Goal: Task Accomplishment & Management: Use online tool/utility

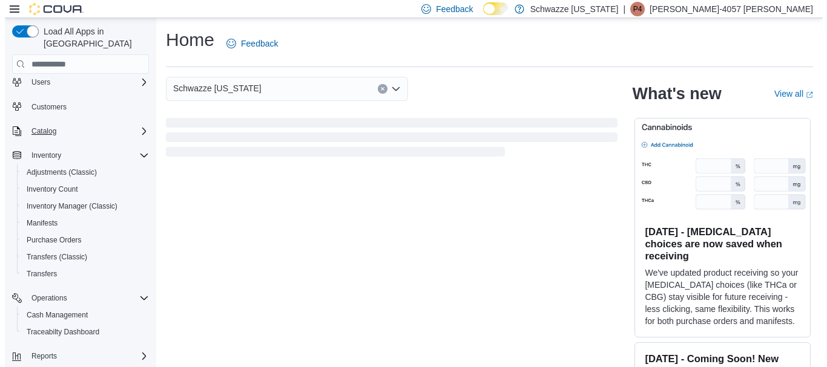
scroll to position [50, 0]
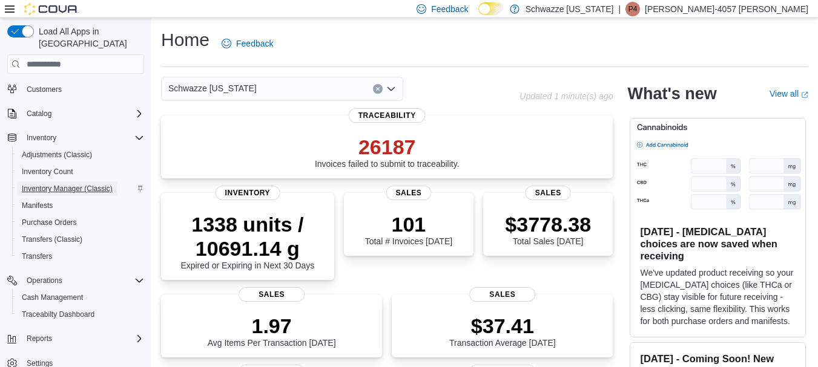
click at [56, 182] on span "Inventory Manager (Classic)" at bounding box center [67, 189] width 91 height 15
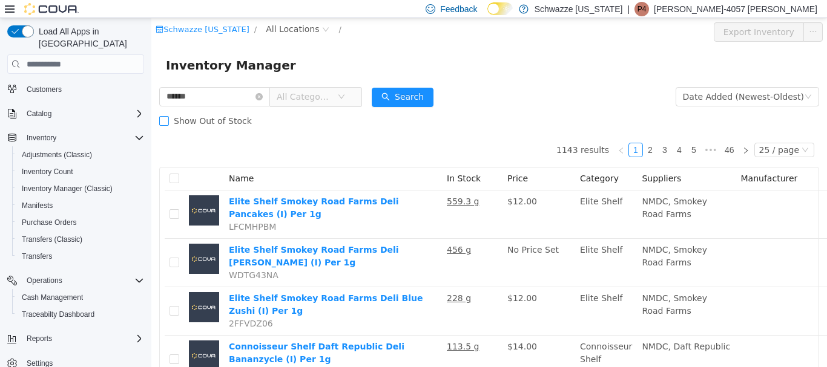
type input "******"
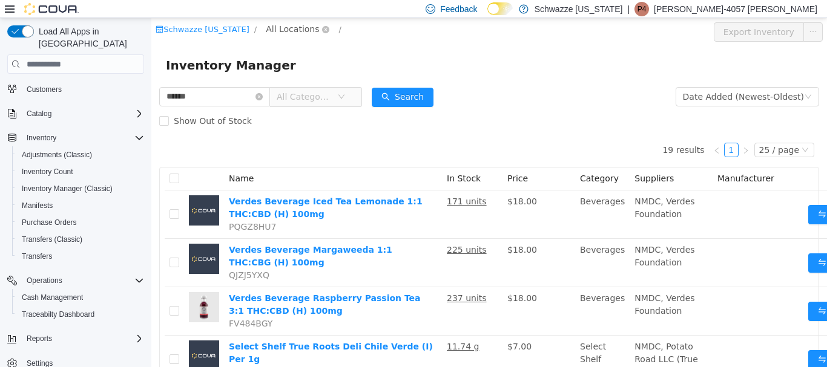
click at [278, 36] on span "All Locations" at bounding box center [297, 29] width 72 height 15
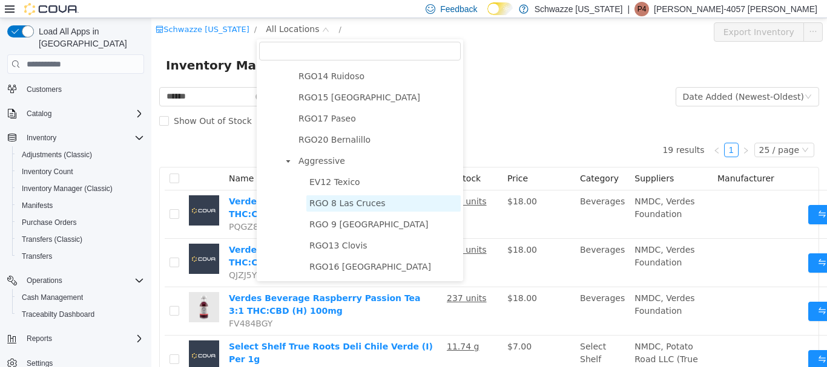
scroll to position [665, 0]
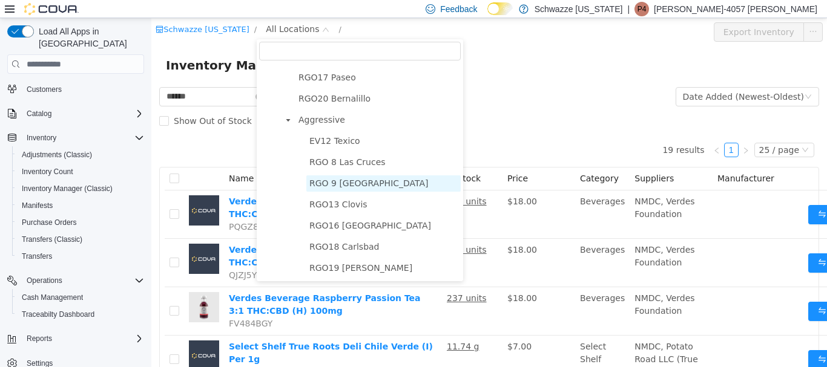
click at [346, 183] on span "RGO 9 Las Vegas" at bounding box center [368, 184] width 119 height 10
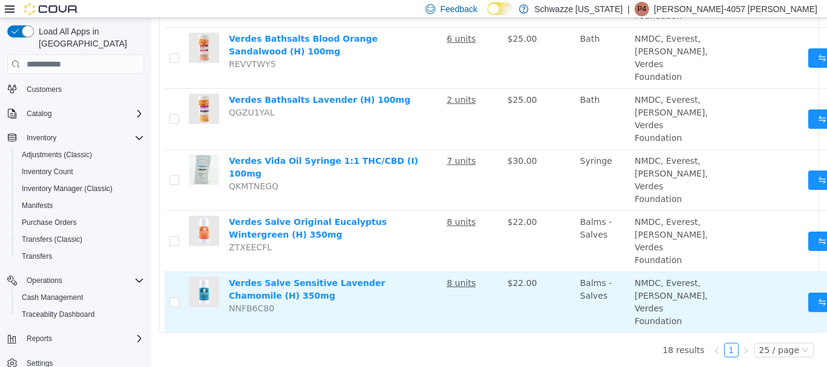
scroll to position [1029, 0]
click at [808, 305] on button "Move" at bounding box center [836, 302] width 56 height 19
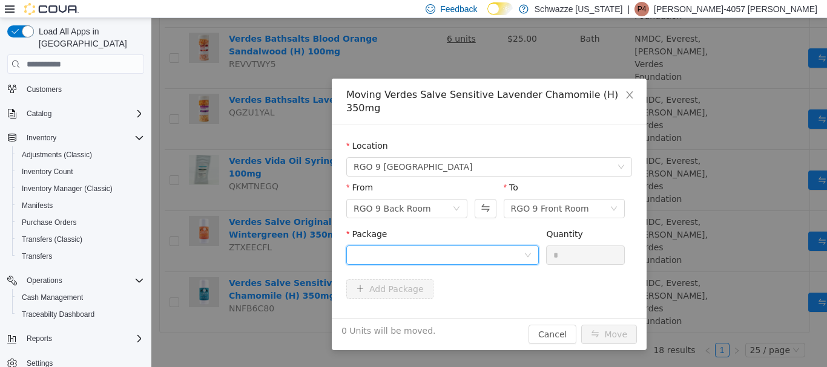
click at [362, 246] on div at bounding box center [438, 255] width 170 height 18
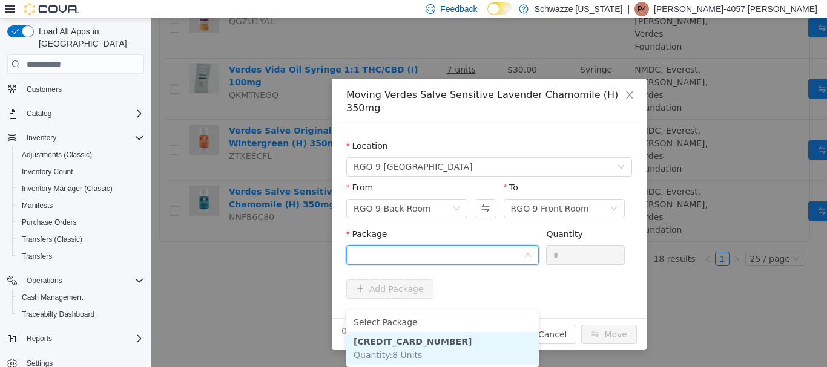
click at [396, 337] on strong "3644147029525420" at bounding box center [412, 342] width 118 height 10
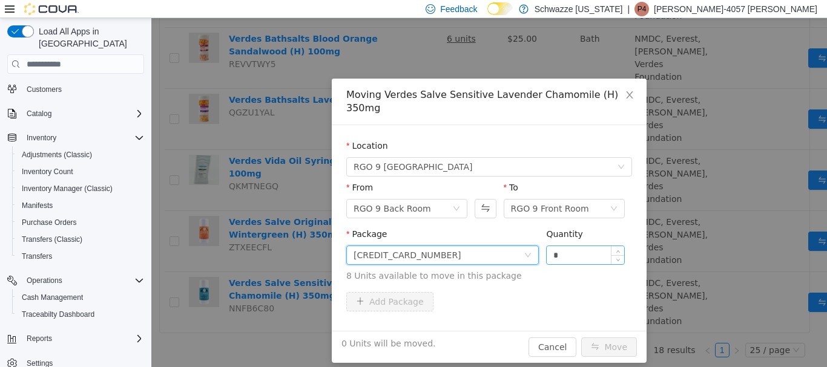
click at [591, 246] on input "*" at bounding box center [585, 255] width 77 height 18
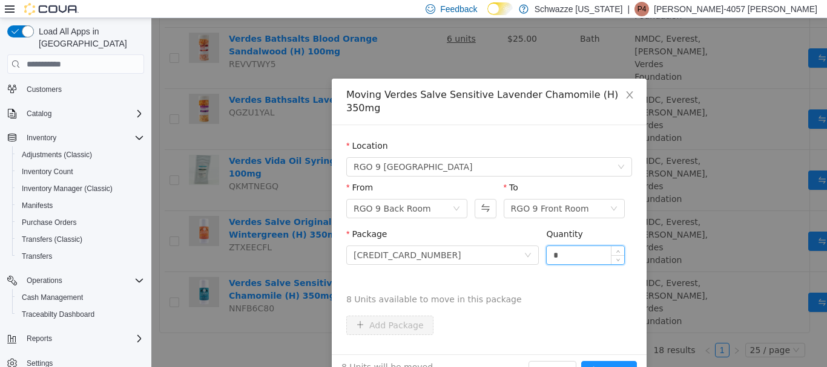
type input "*"
click at [581, 361] on button "Move" at bounding box center [609, 370] width 56 height 19
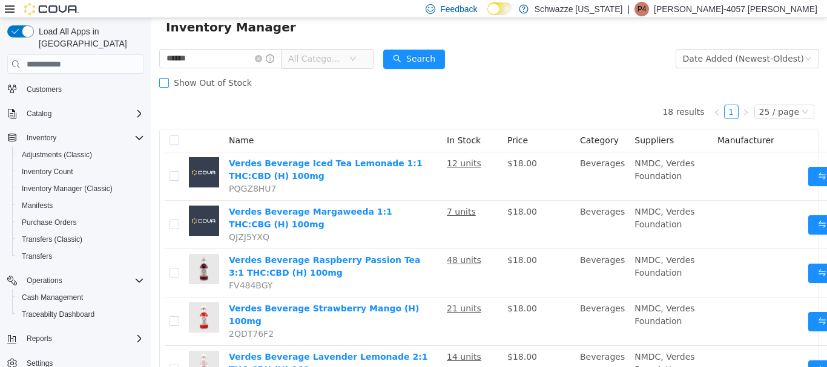
scroll to position [0, 0]
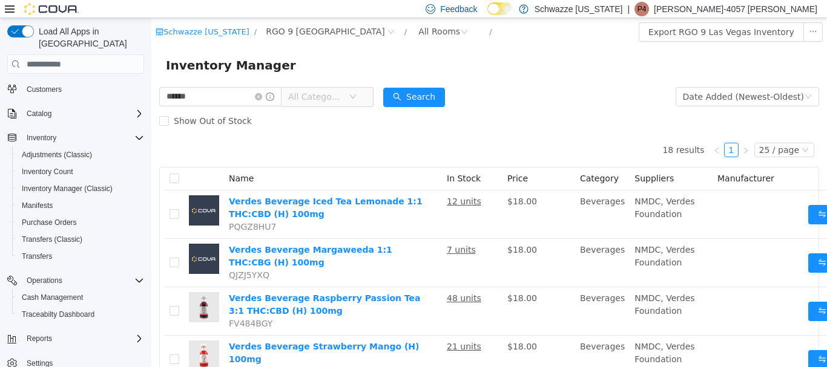
click at [760, 10] on p "Patrick-4057 Leyba" at bounding box center [735, 9] width 163 height 15
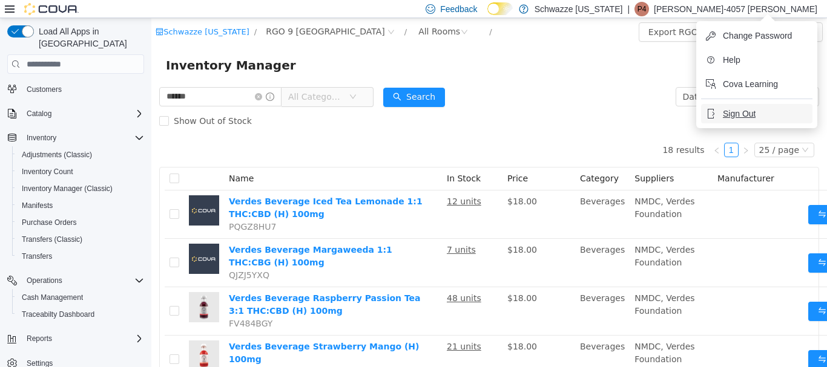
click at [744, 109] on span "Sign Out" at bounding box center [739, 114] width 33 height 12
